Goal: Find specific page/section: Find specific page/section

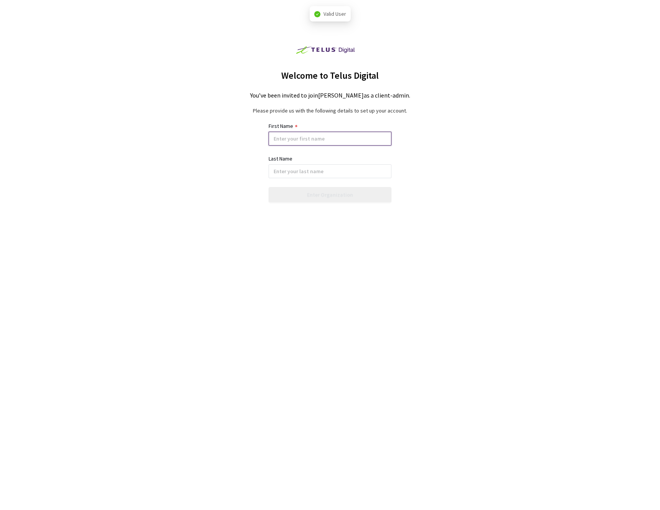
click at [323, 139] on input at bounding box center [330, 139] width 123 height 14
type input "[PERSON_NAME]"
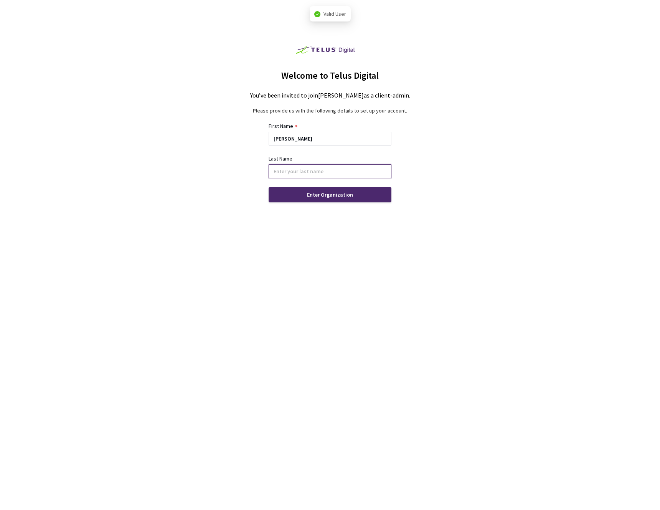
click at [321, 174] on input at bounding box center [330, 171] width 123 height 14
type input "[PERSON_NAME]"
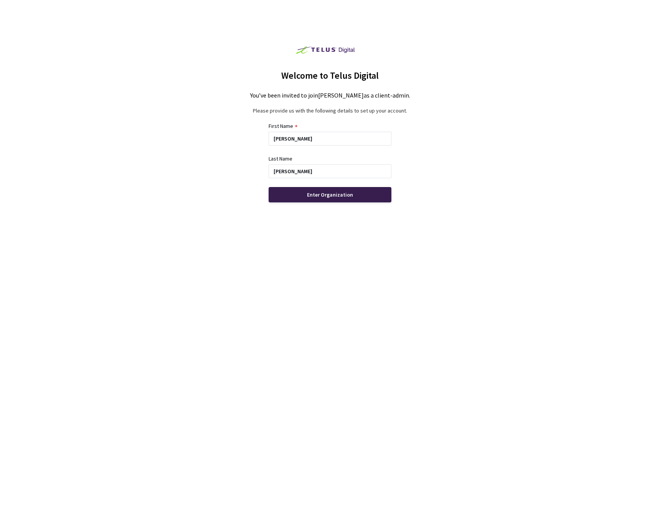
click at [316, 199] on div "Enter Organization" at bounding box center [330, 194] width 123 height 15
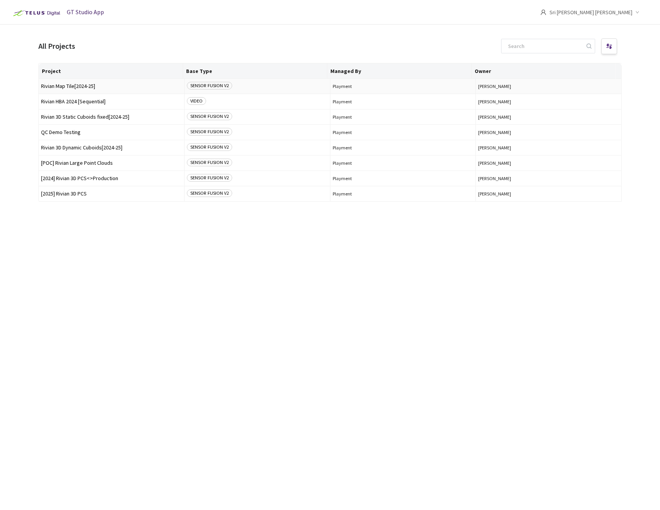
click at [121, 89] on span "Rivian Map Tile[2024-25]" at bounding box center [111, 86] width 141 height 6
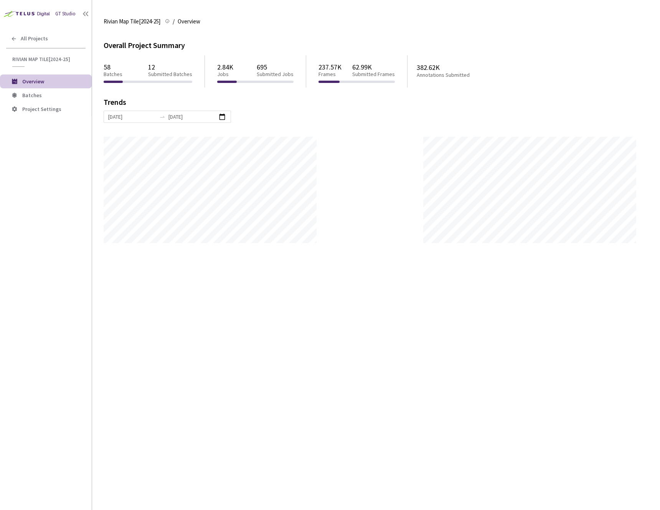
scroll to position [510, 660]
